Goal: Task Accomplishment & Management: Complete application form

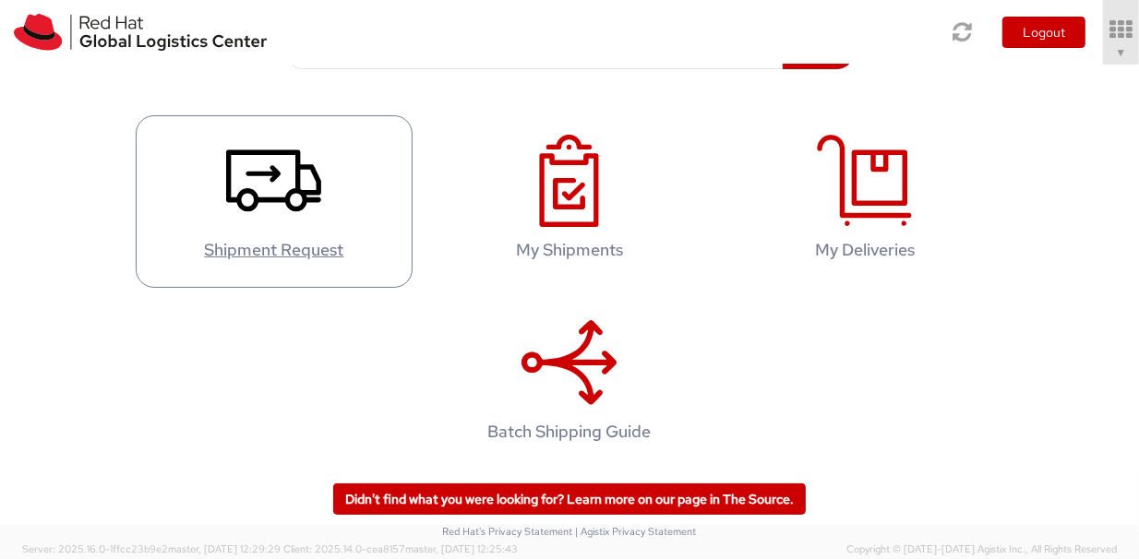
scroll to position [275, 0]
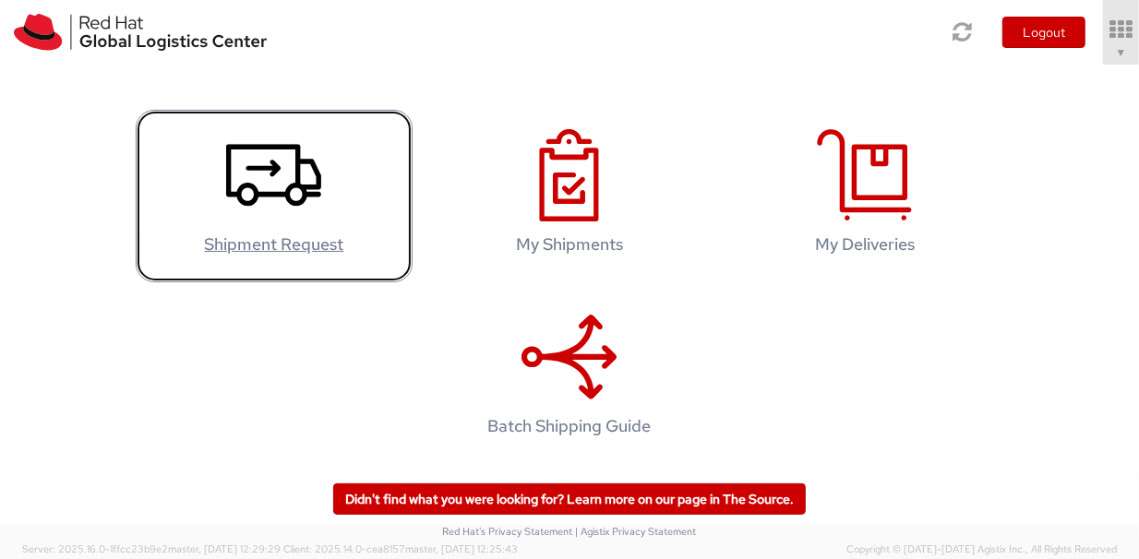
click at [279, 222] on icon at bounding box center [273, 175] width 95 height 92
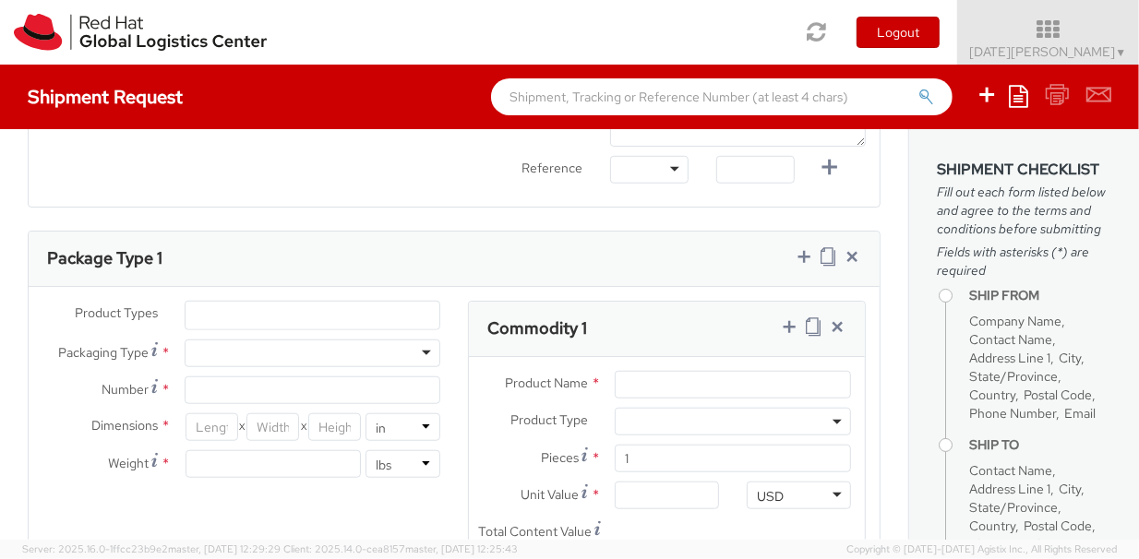
select select "591"
select select
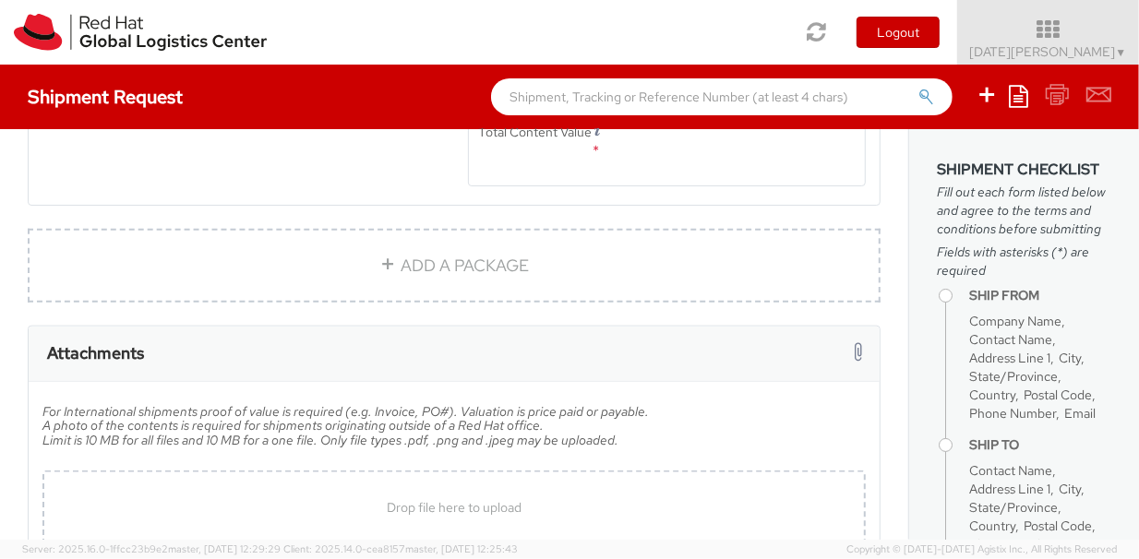
type input "Red Hat"
type input "[DATE][PERSON_NAME]"
type input "[EMAIL_ADDRESS][DOMAIN_NAME]"
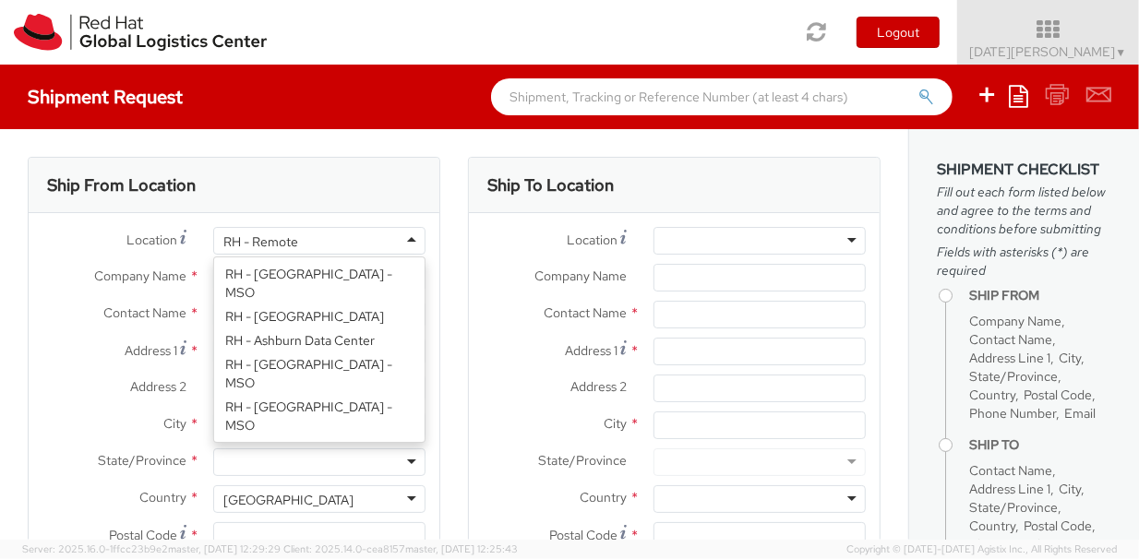
click at [366, 241] on div "RH - Remote" at bounding box center [319, 241] width 212 height 28
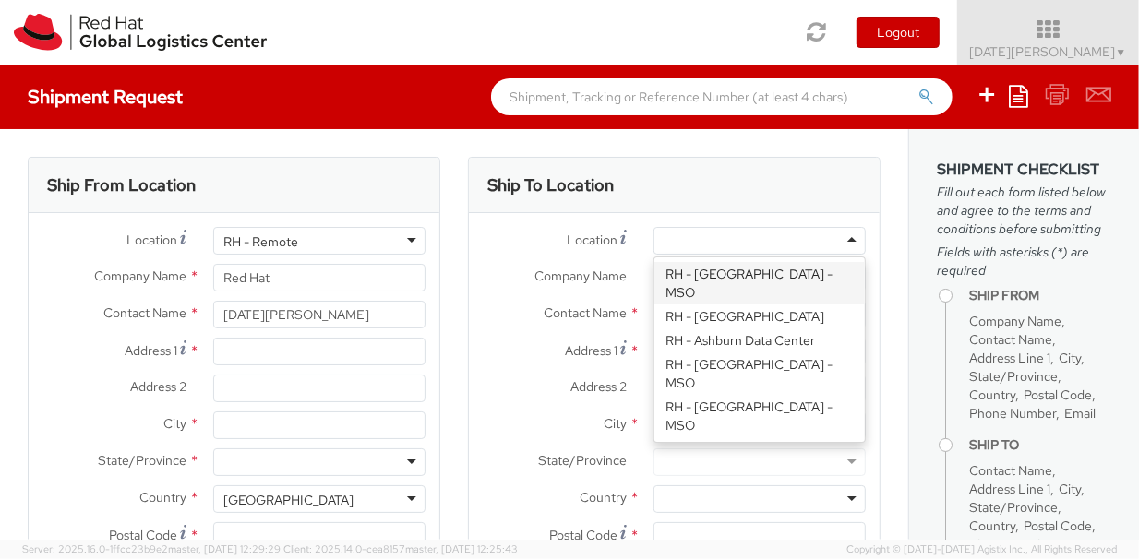
click at [666, 235] on div at bounding box center [760, 241] width 212 height 28
type input "mil"
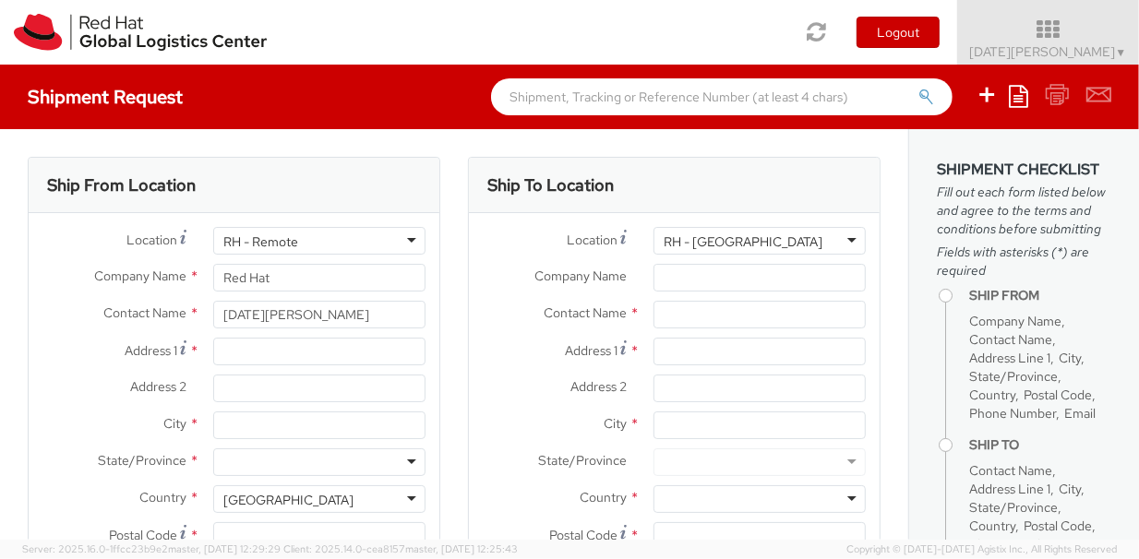
type input "Red Hat SRL"
type input "[STREET_ADDRESS][PERSON_NAME]"
type input "[GEOGRAPHIC_DATA]"
type input "20124"
type input "39 02 360 47601"
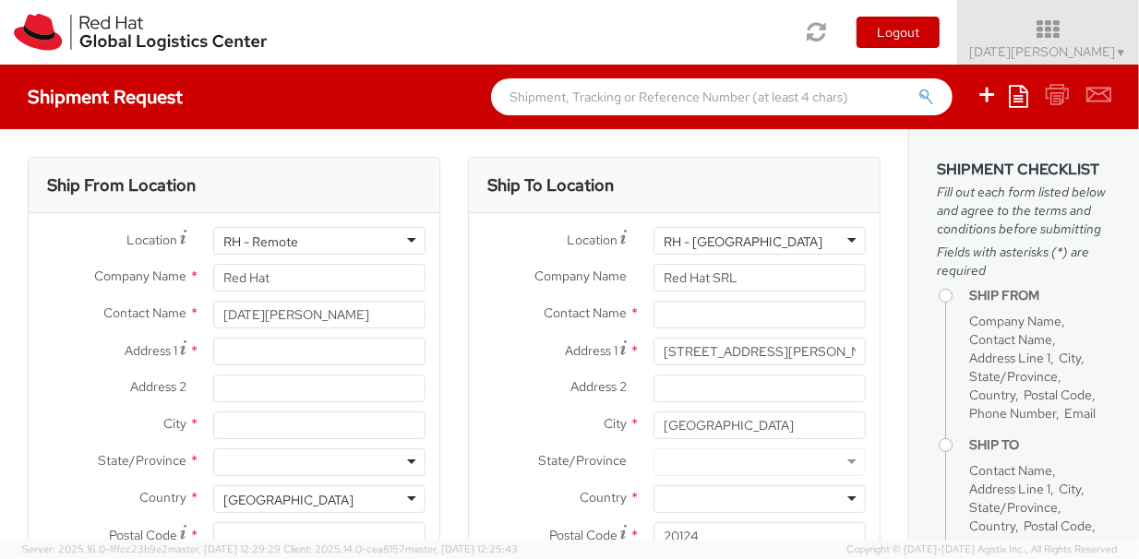
scroll to position [0, 0]
click at [330, 237] on div "RH - Remote" at bounding box center [319, 241] width 212 height 28
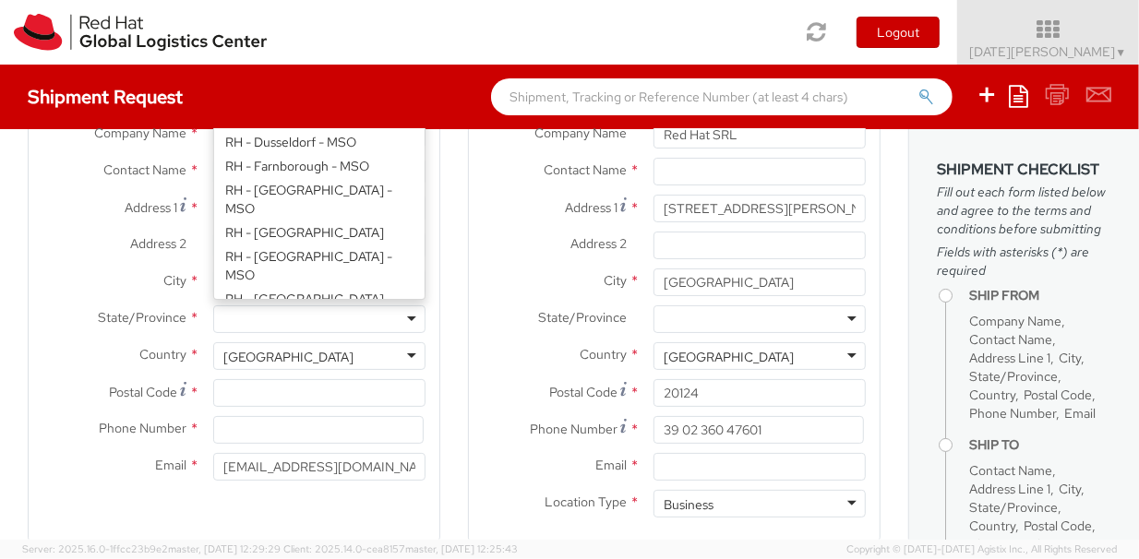
scroll to position [1507, 0]
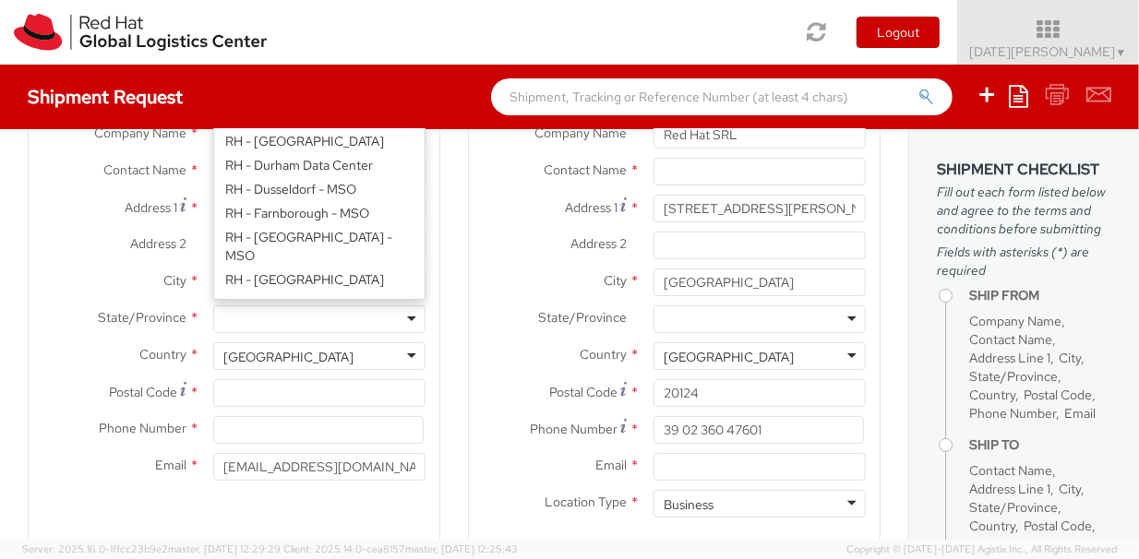
click at [470, 210] on label "Address 1 *" at bounding box center [554, 207] width 171 height 25
click at [654, 210] on input "[STREET_ADDRESS][PERSON_NAME]" at bounding box center [760, 209] width 212 height 28
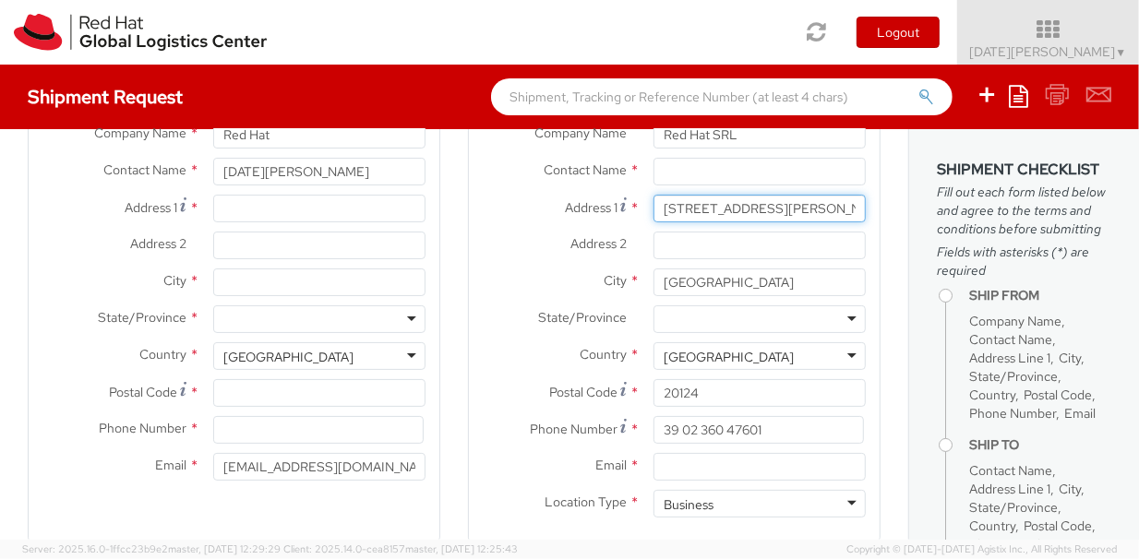
scroll to position [0, 0]
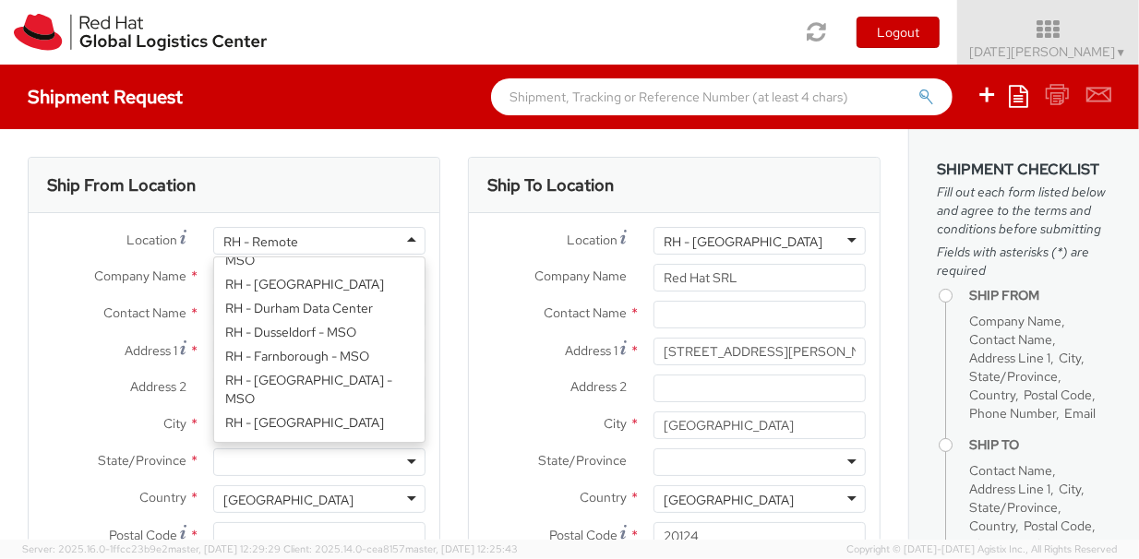
click at [368, 244] on div "RH - Remote" at bounding box center [319, 241] width 212 height 28
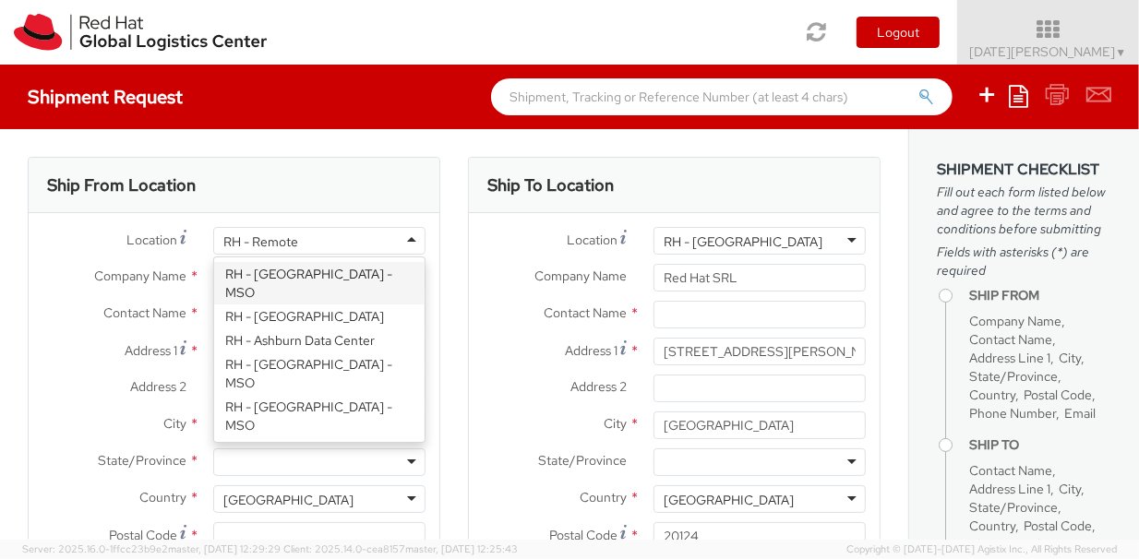
click at [728, 239] on div "RH - [GEOGRAPHIC_DATA]" at bounding box center [760, 241] width 212 height 28
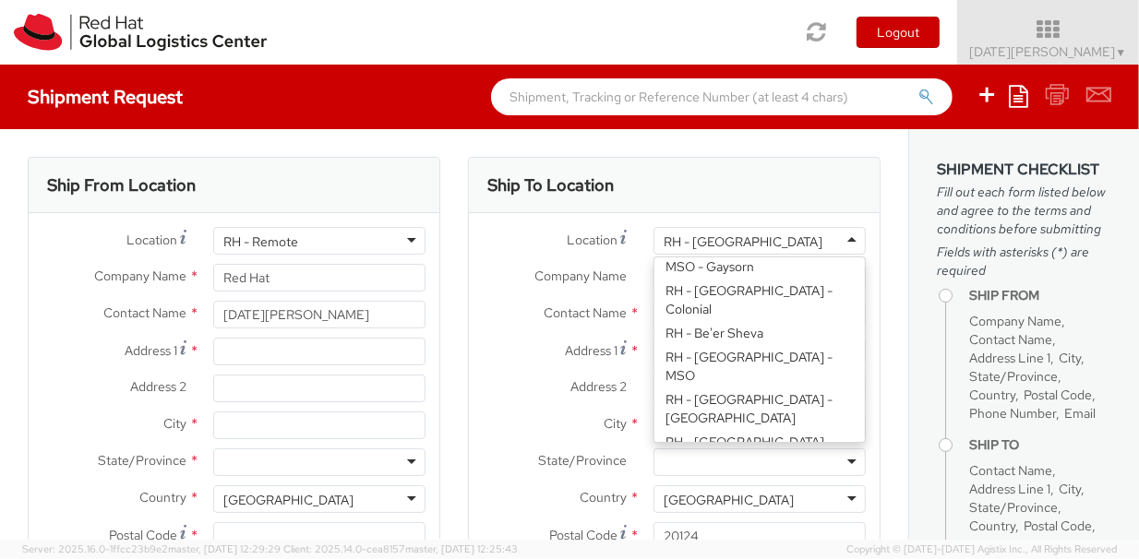
scroll to position [319, 0]
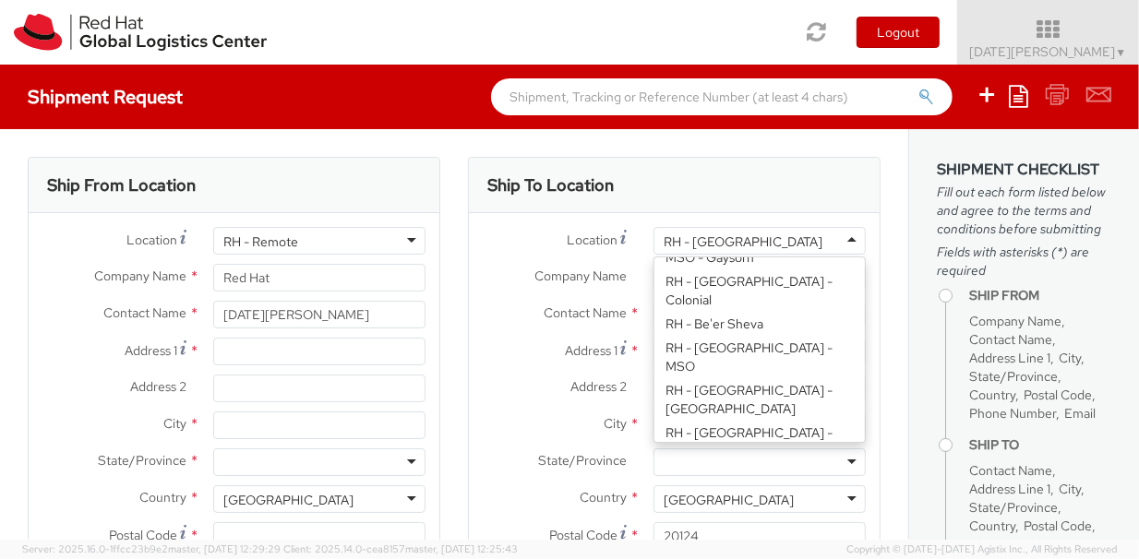
click at [346, 493] on div "[GEOGRAPHIC_DATA]" at bounding box center [319, 500] width 212 height 28
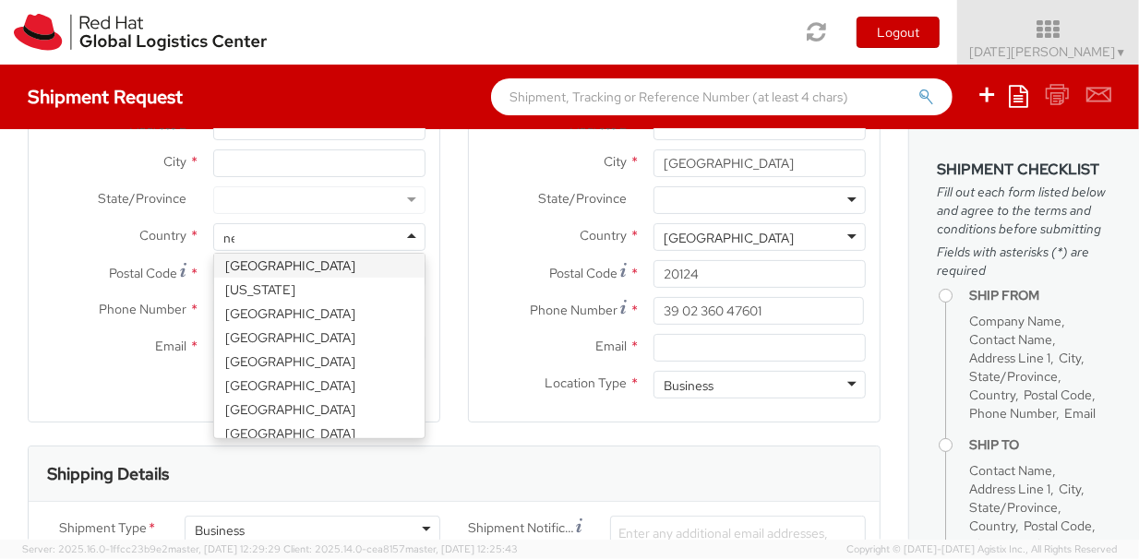
scroll to position [5, 0]
type input "net"
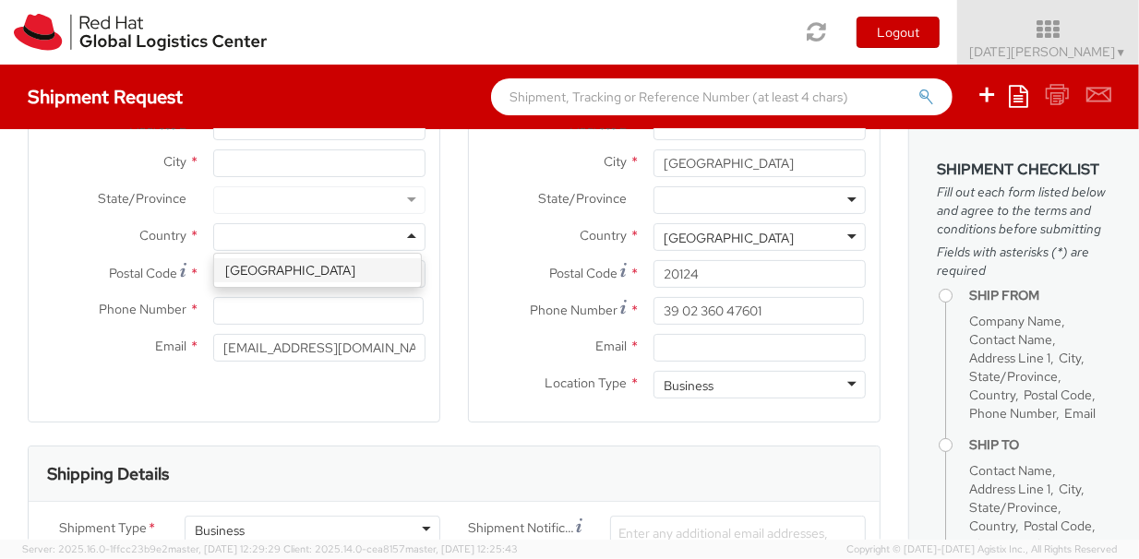
select select "CM"
select select "KGS"
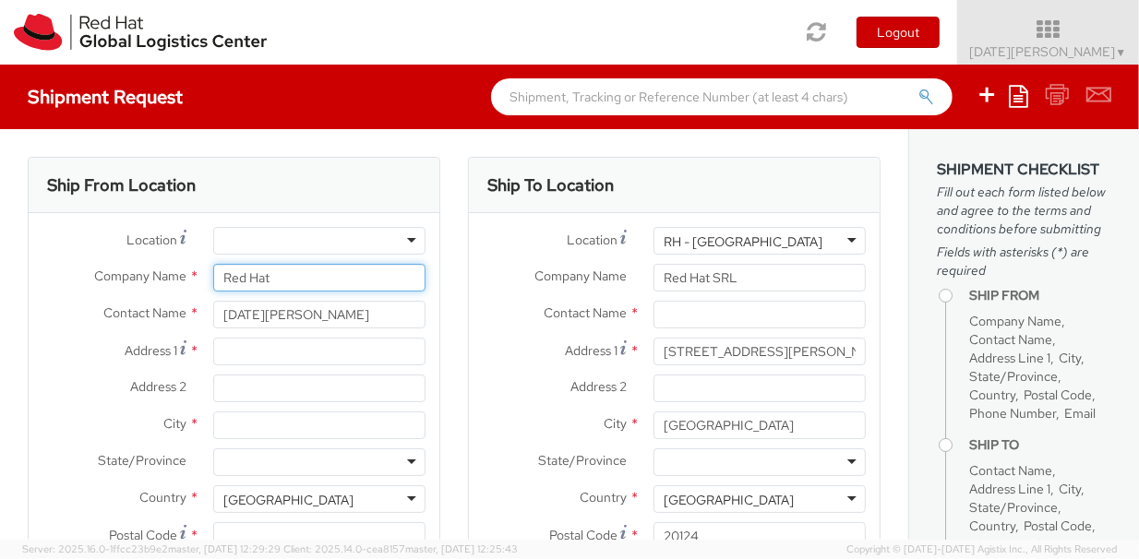
click at [380, 277] on input "Red Hat" at bounding box center [319, 278] width 212 height 28
type input "R"
click at [454, 321] on div "Ship To Location Location * [GEOGRAPHIC_DATA] - [GEOGRAPHIC_DATA] [GEOGRAPHIC_D…" at bounding box center [674, 432] width 440 height 551
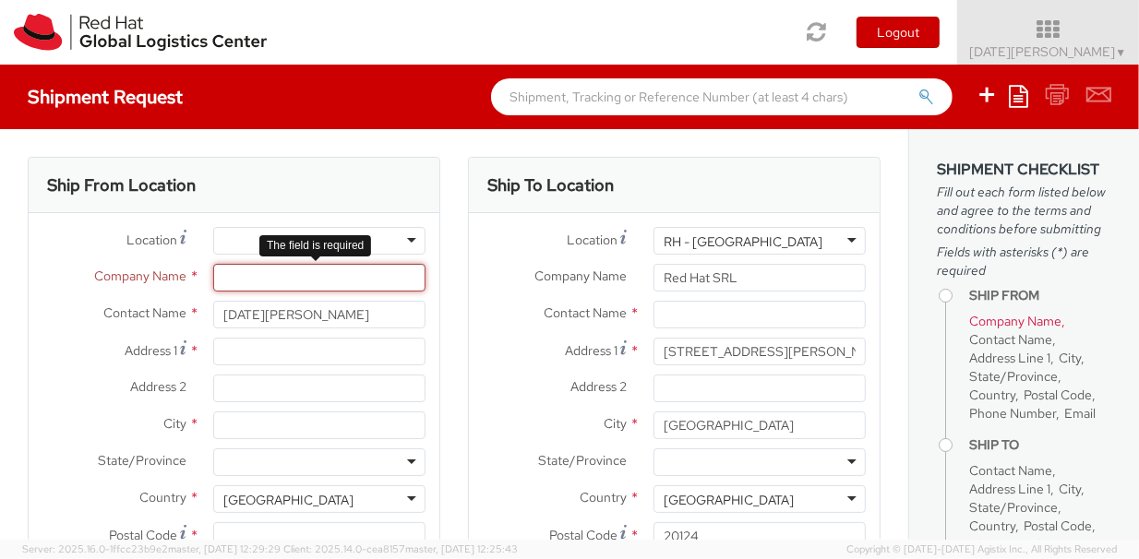
click at [368, 281] on input "Company Name *" at bounding box center [319, 278] width 212 height 28
click at [595, 93] on input "text" at bounding box center [722, 96] width 462 height 37
